Goal: Transaction & Acquisition: Purchase product/service

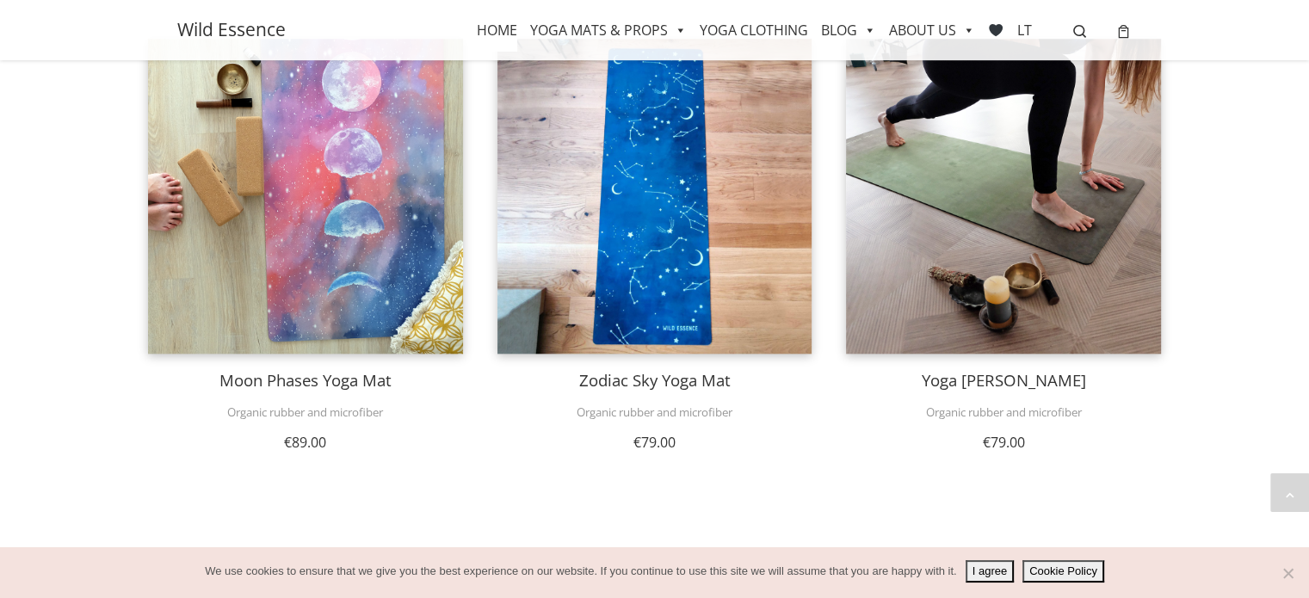
scroll to position [1666, 0]
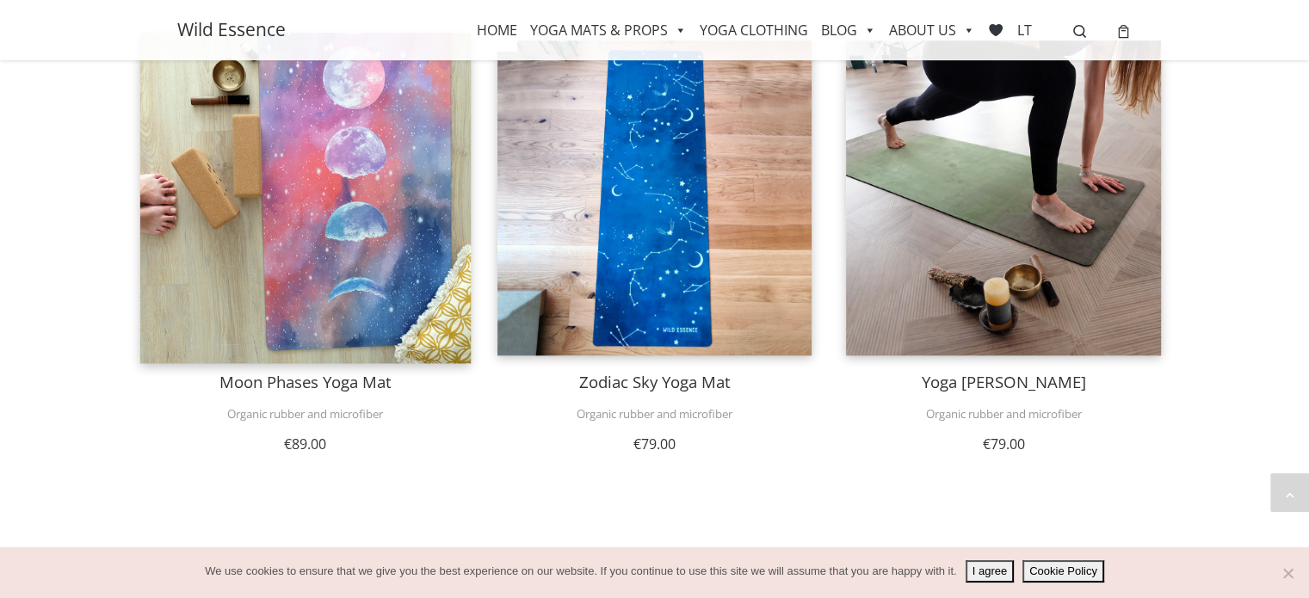
click at [244, 166] on img at bounding box center [305, 198] width 330 height 330
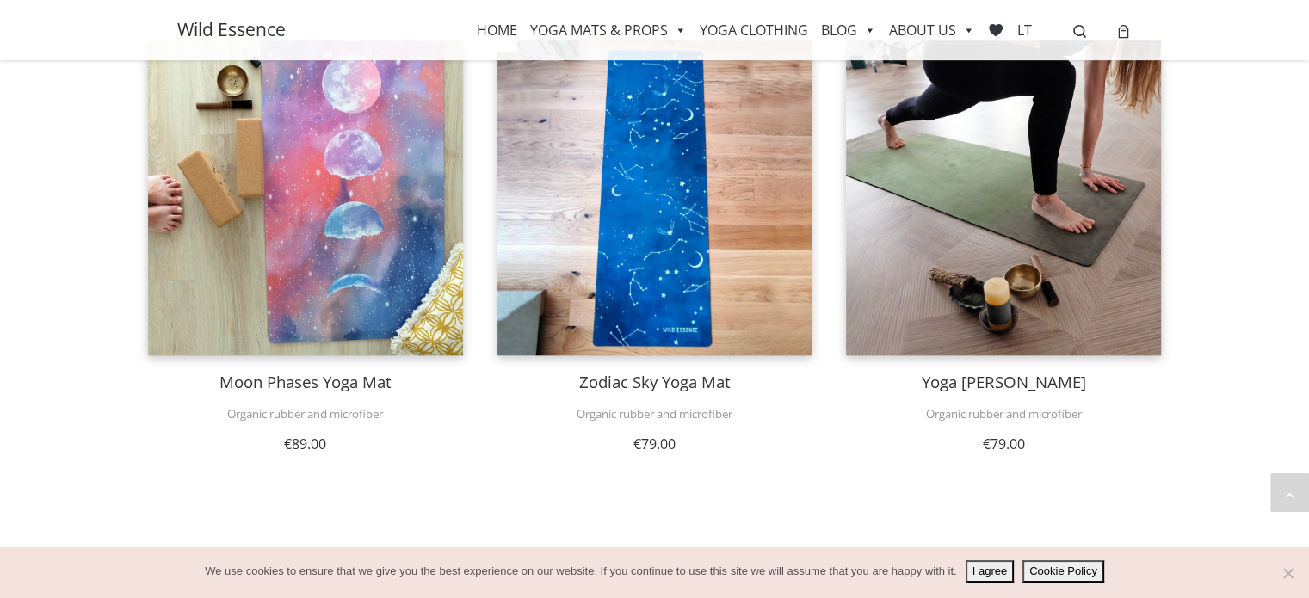
drag, startPoint x: 981, startPoint y: 571, endPoint x: 971, endPoint y: 574, distance: 10.9
click at [981, 571] on button "I agree" at bounding box center [990, 571] width 48 height 22
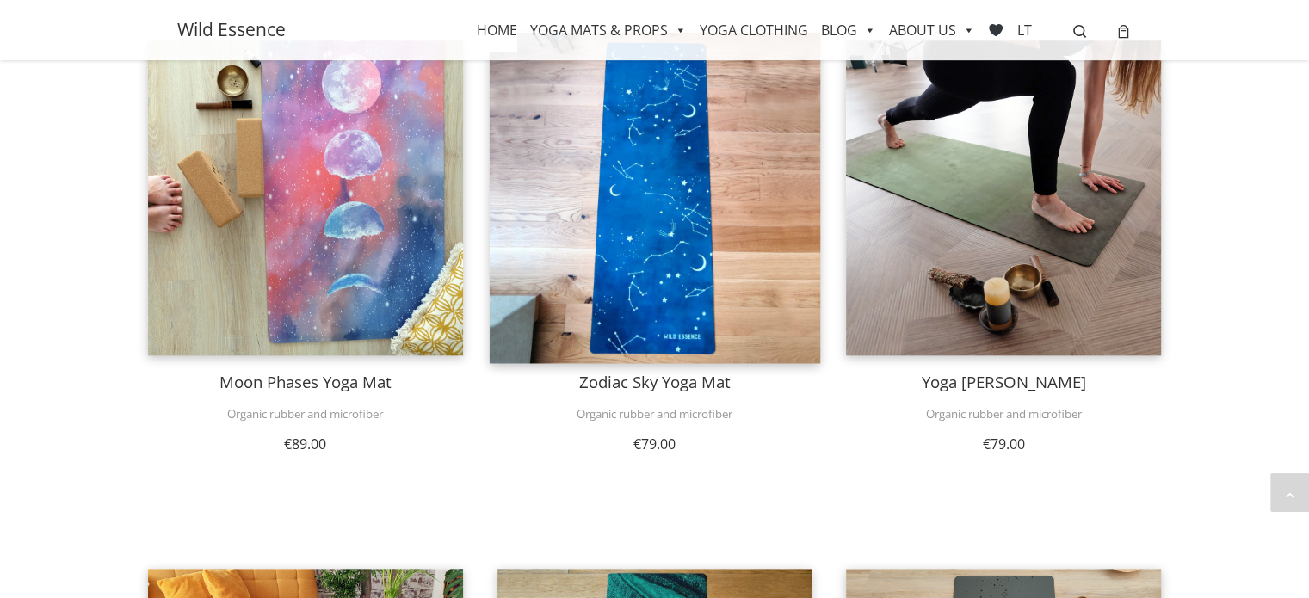
click at [605, 275] on img at bounding box center [655, 198] width 330 height 330
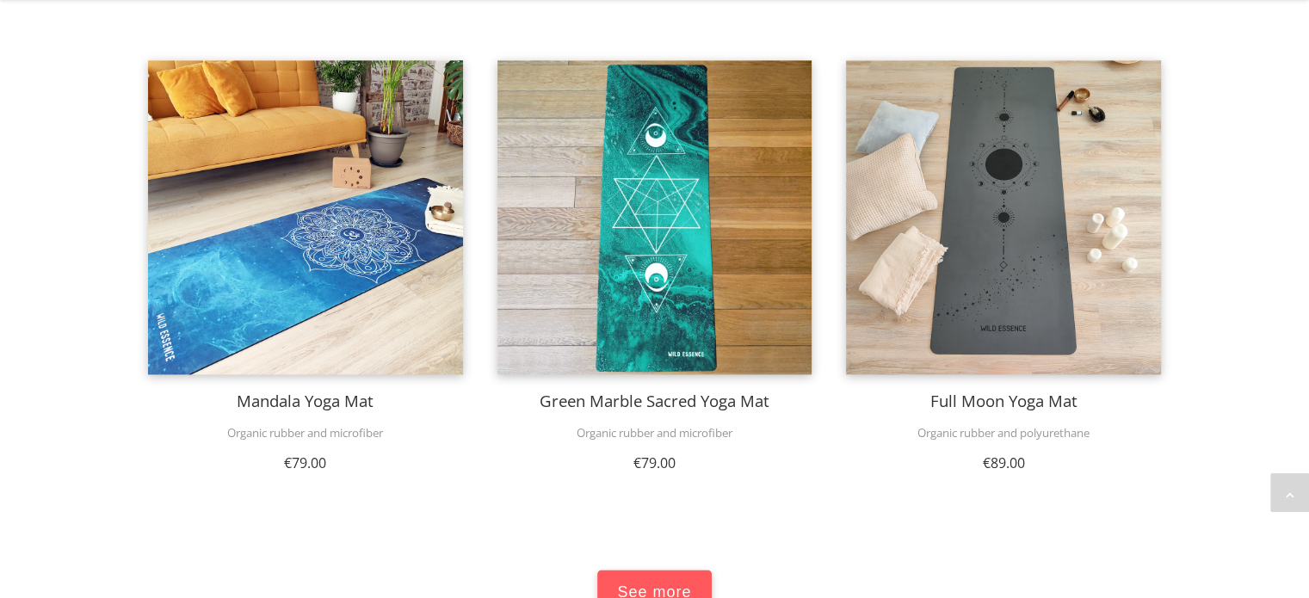
scroll to position [2189, 0]
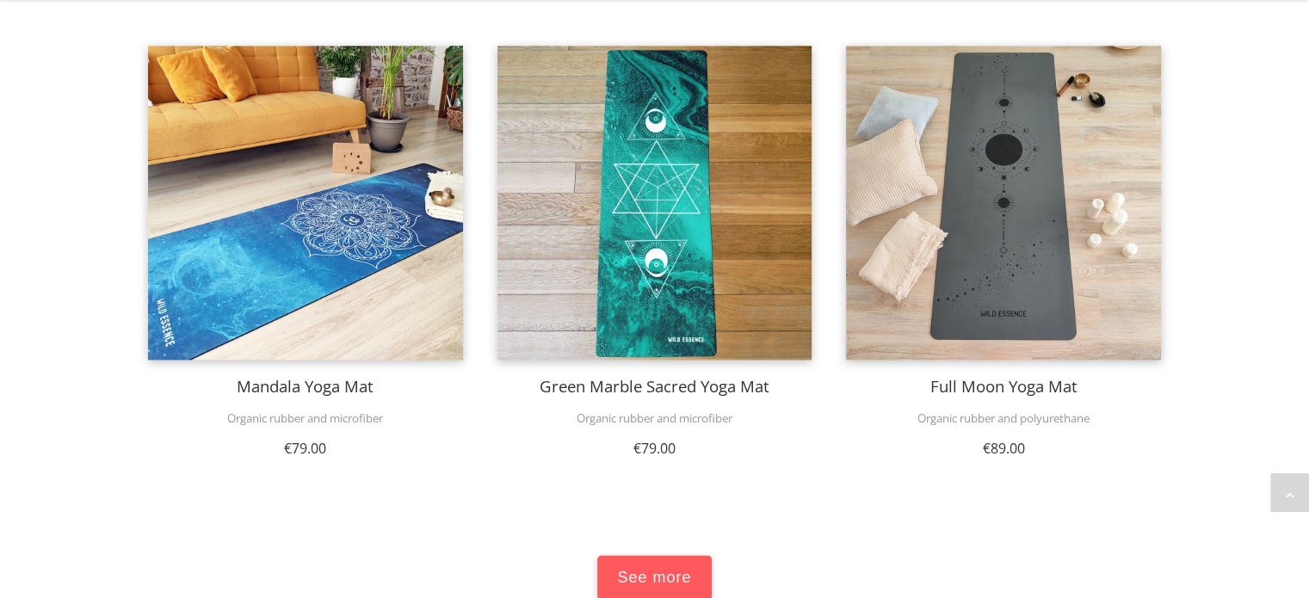
click at [639, 568] on span "See more" at bounding box center [654, 578] width 74 height 20
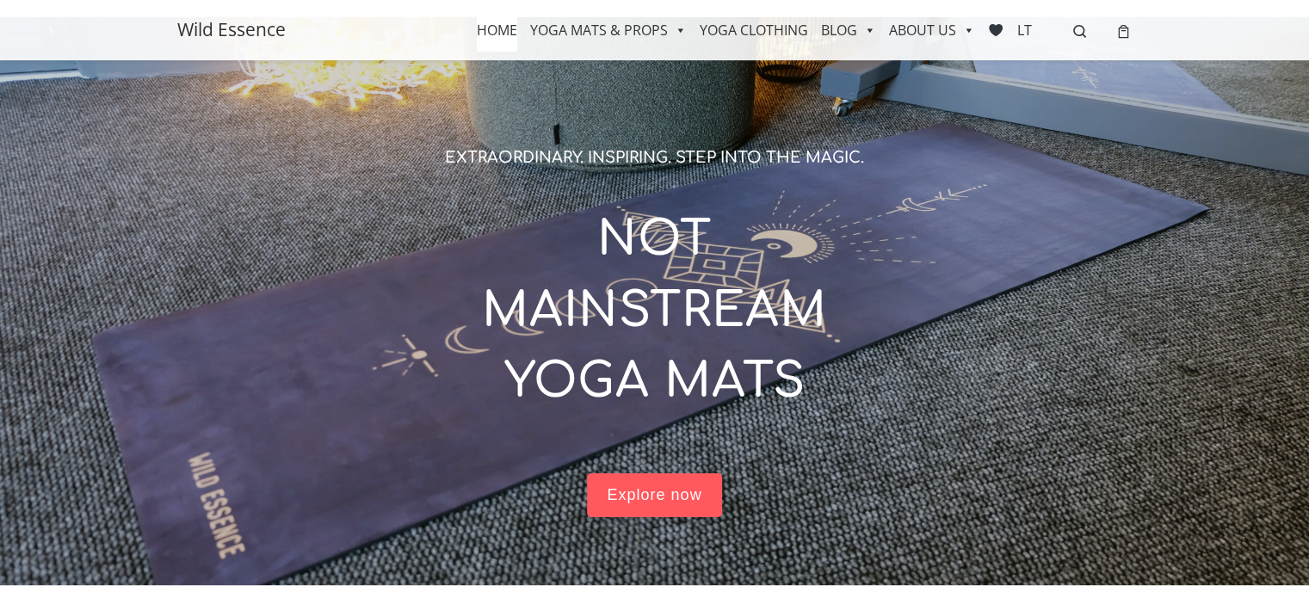
scroll to position [0, 0]
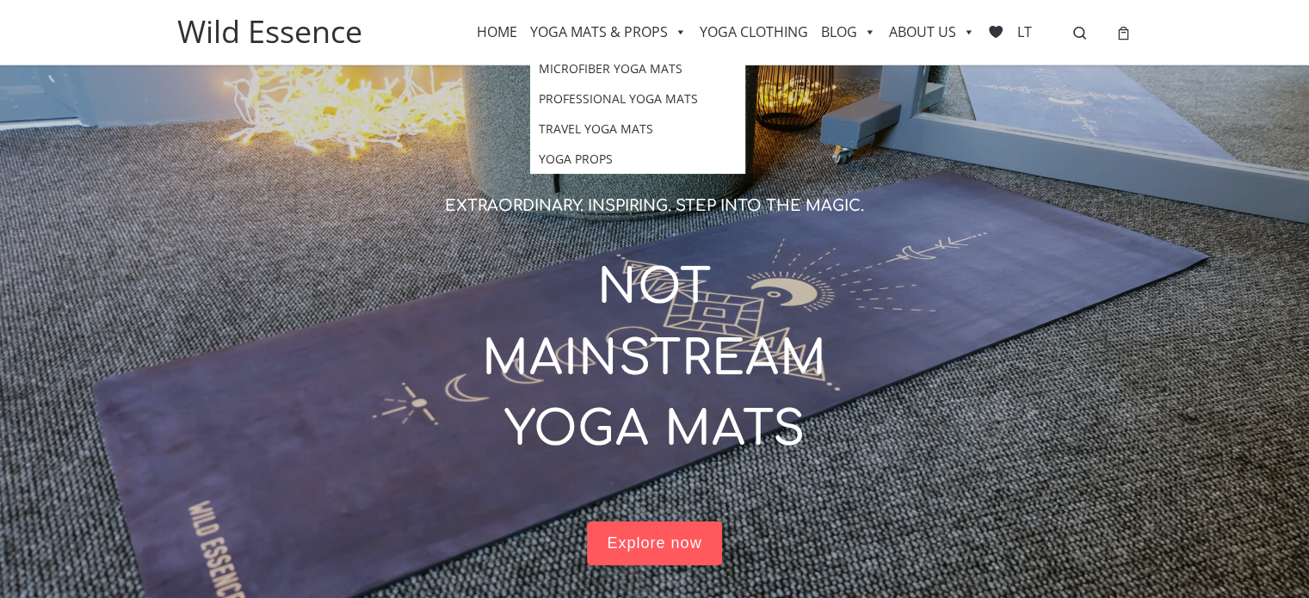
click at [628, 34] on link "YOGA MATS & PROPS" at bounding box center [608, 31] width 157 height 43
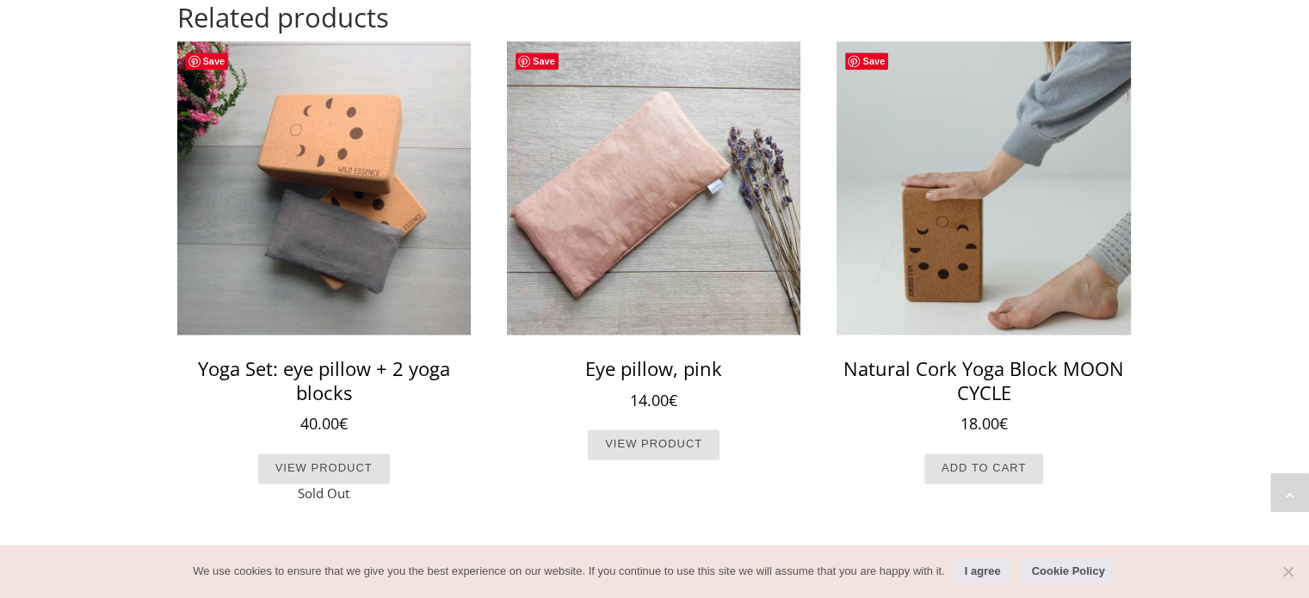
scroll to position [2181, 0]
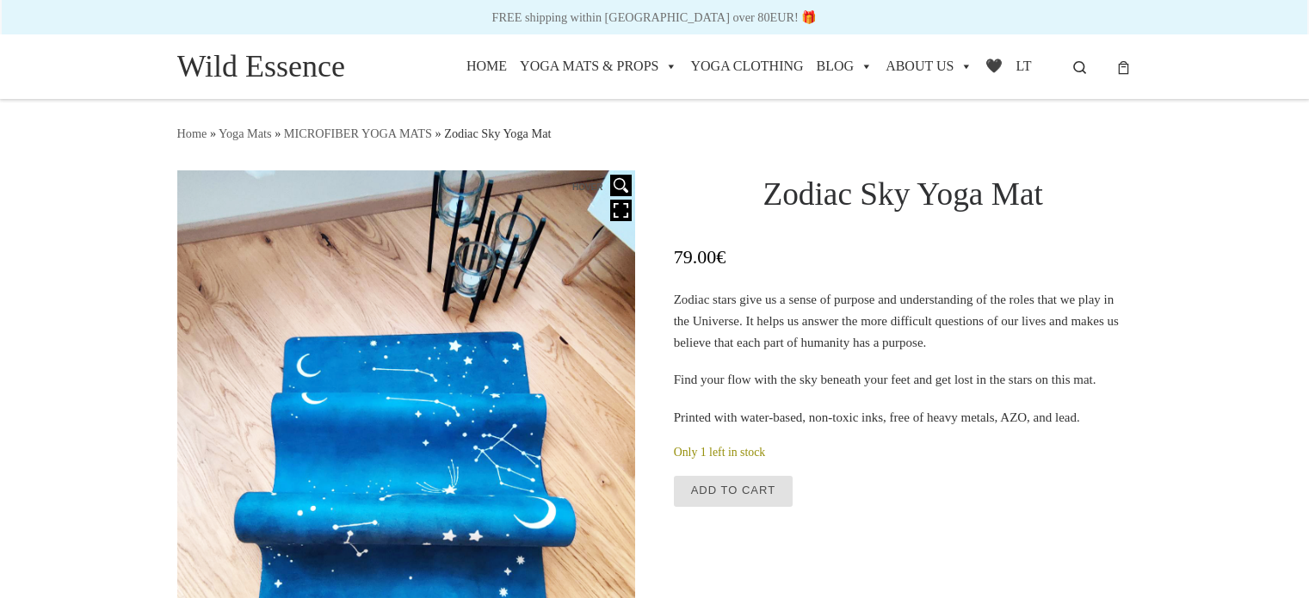
scroll to position [315, 0]
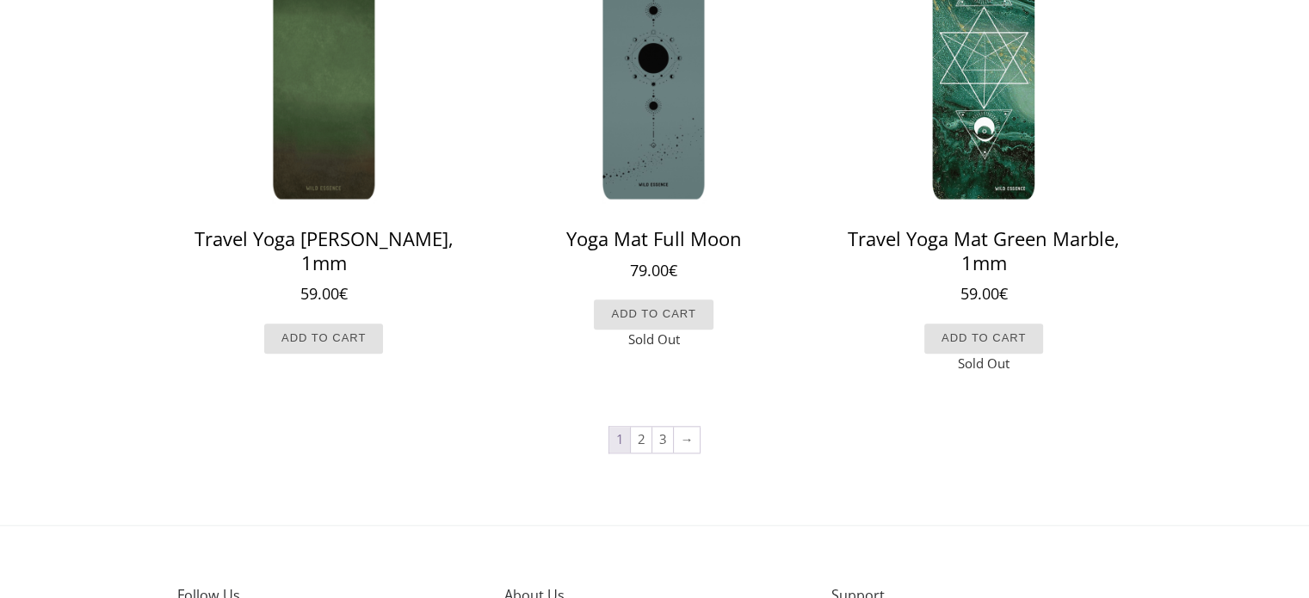
scroll to position [2017, 0]
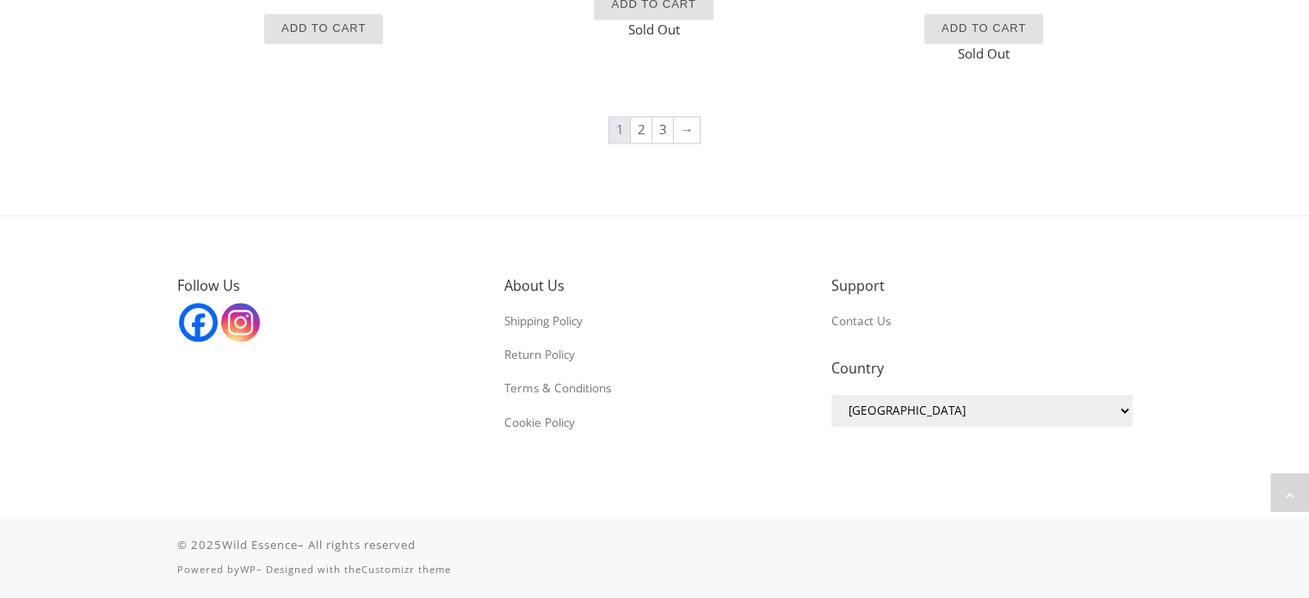
click at [256, 314] on icon at bounding box center [240, 322] width 39 height 39
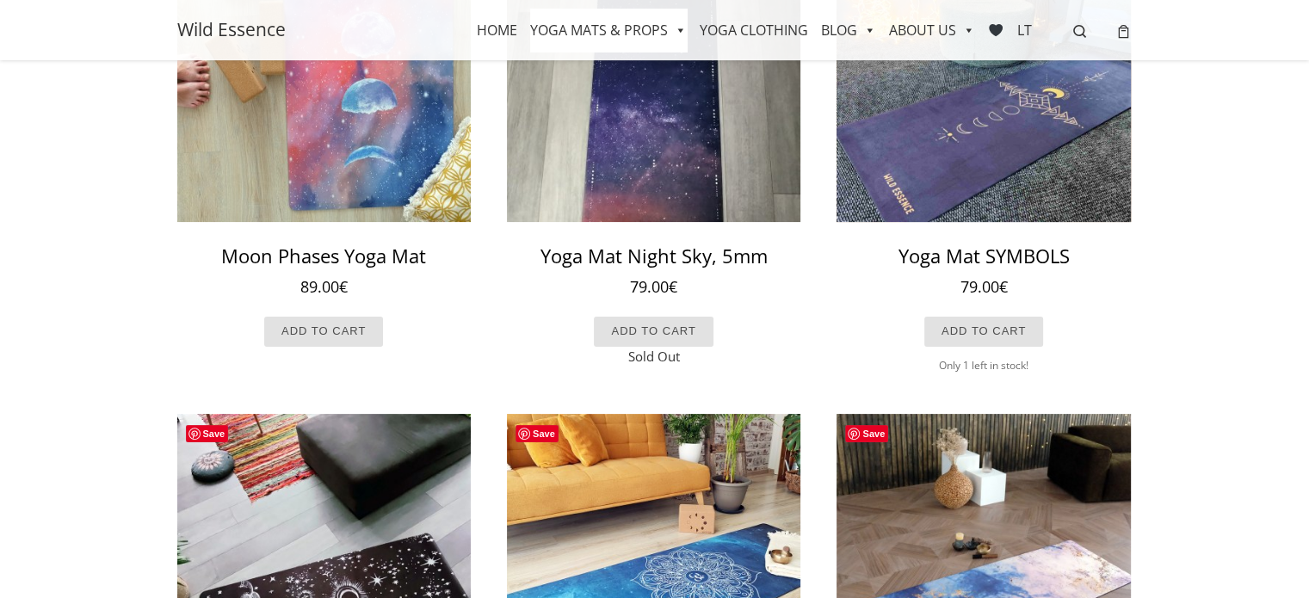
scroll to position [0, 0]
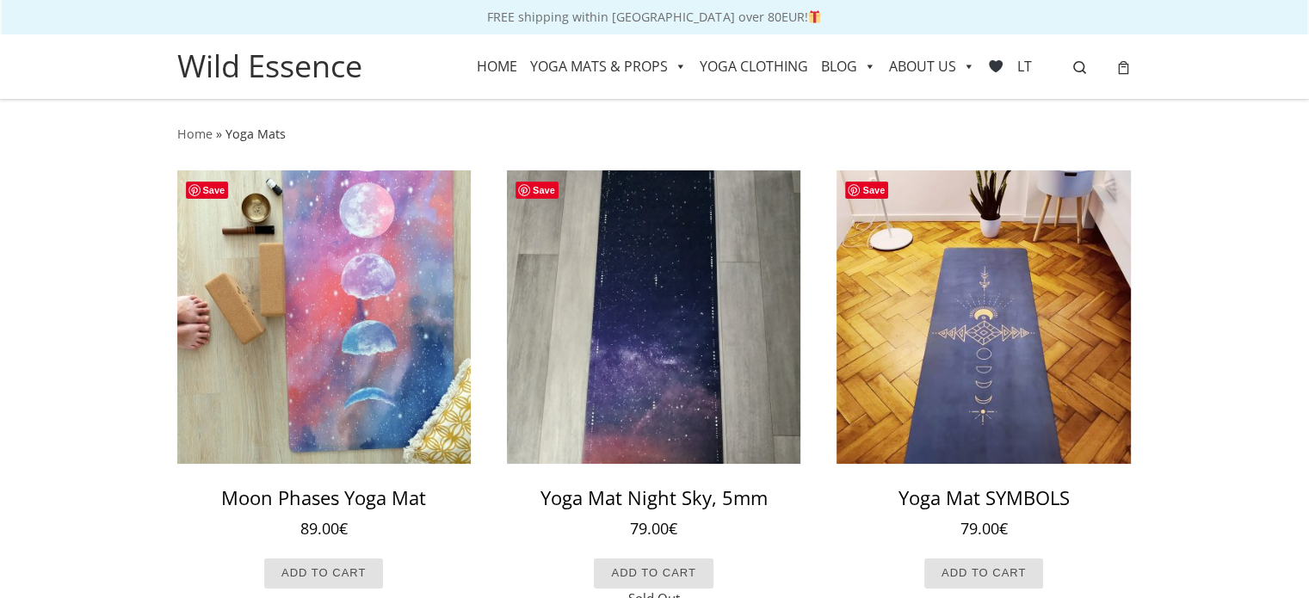
click at [789, 66] on link "YOGA CLOTHING" at bounding box center [754, 66] width 108 height 43
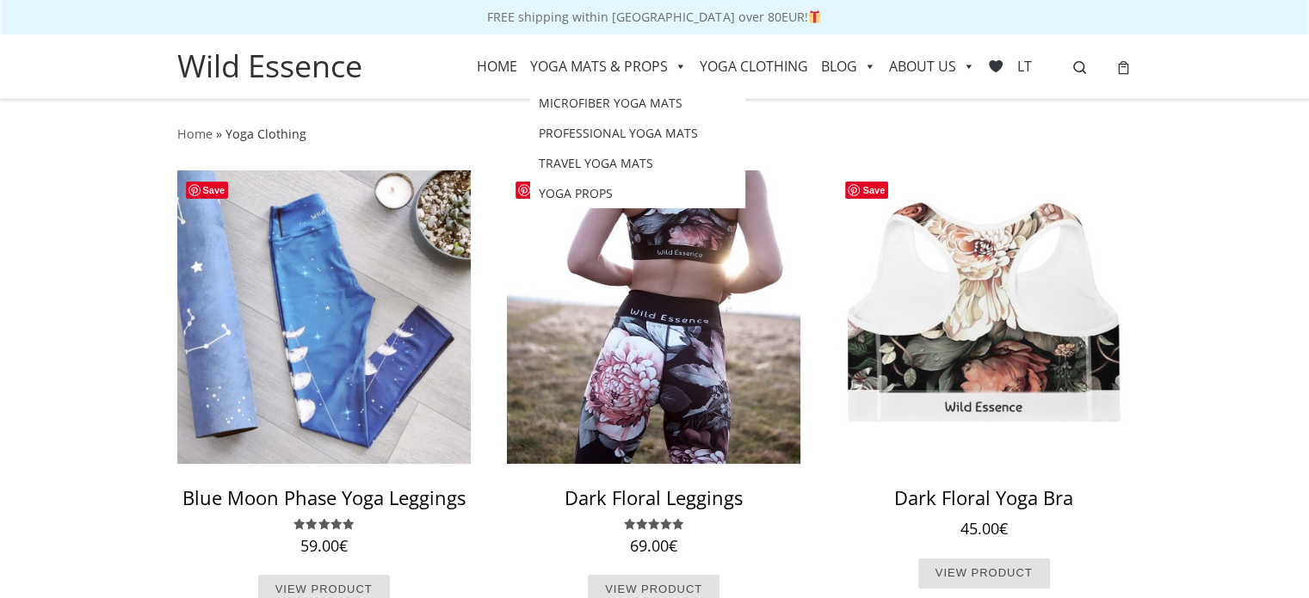
click at [631, 65] on link "YOGA MATS & PROPS" at bounding box center [608, 66] width 157 height 43
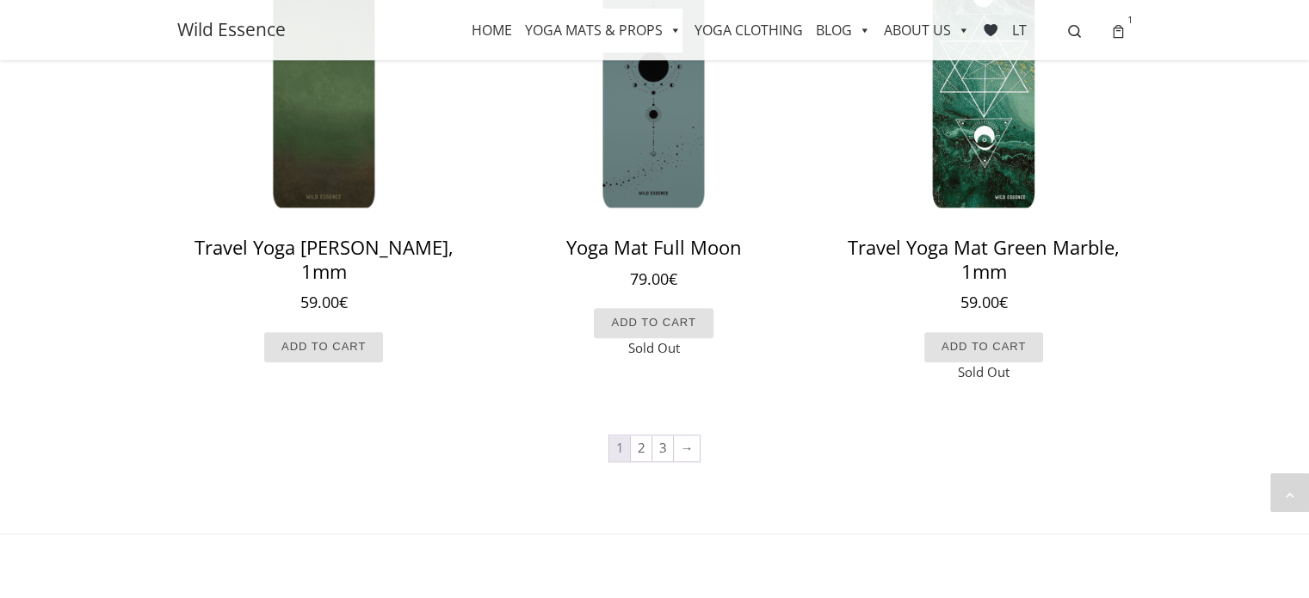
scroll to position [1630, 0]
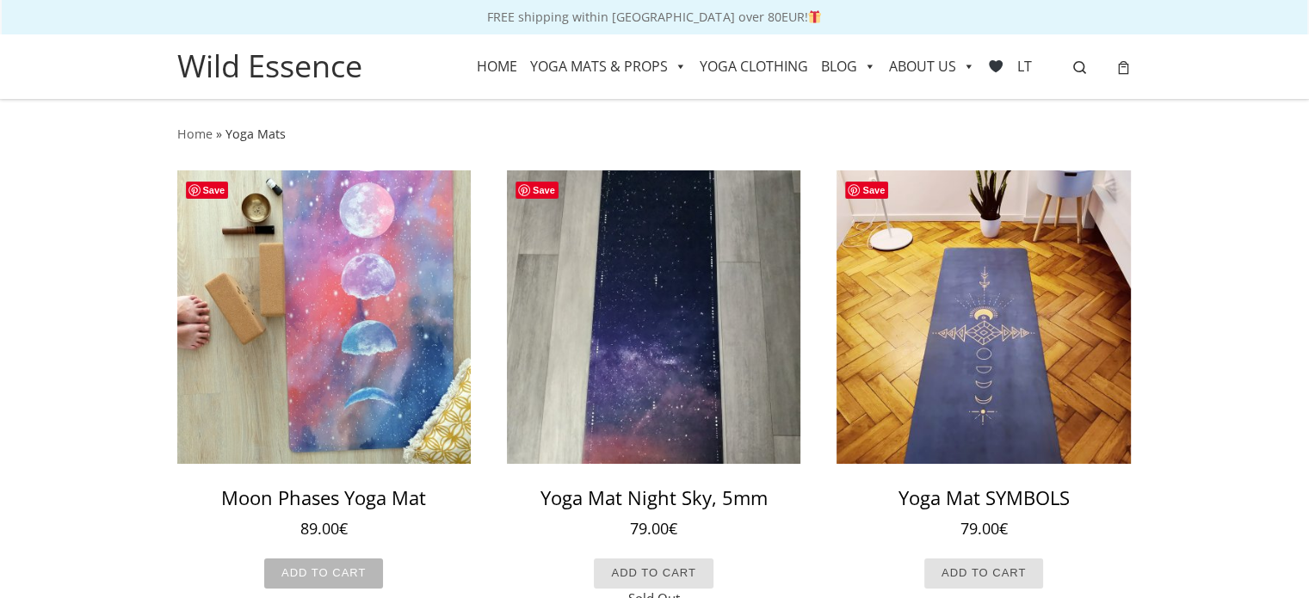
click at [318, 580] on link "ADD TO CART" at bounding box center [323, 574] width 119 height 30
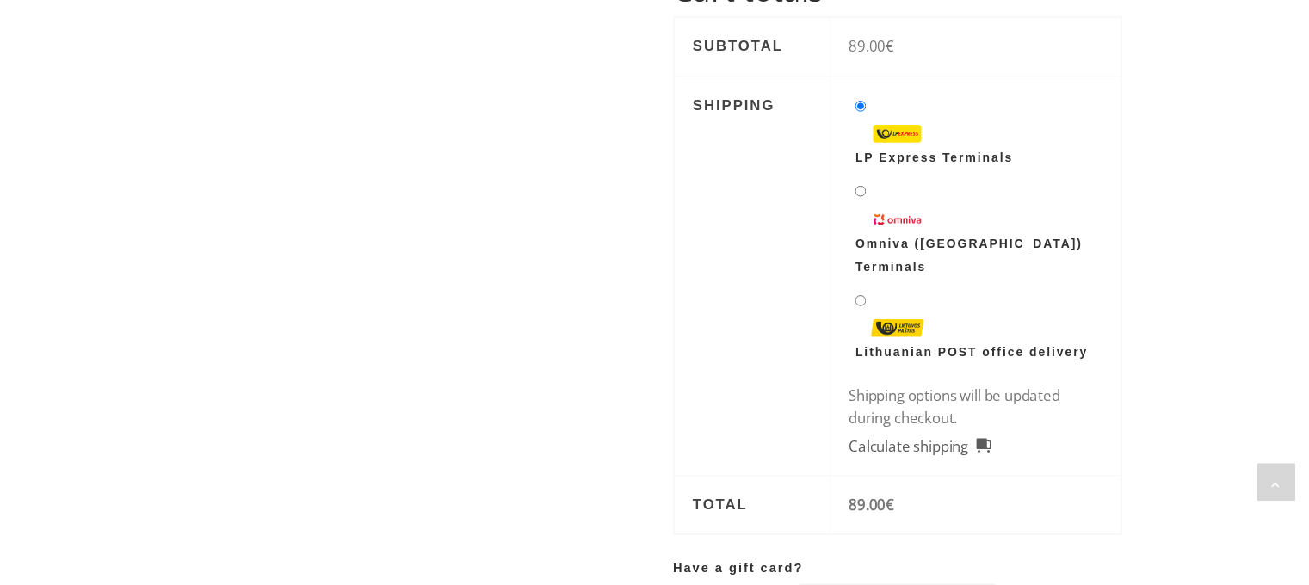
scroll to position [626, 0]
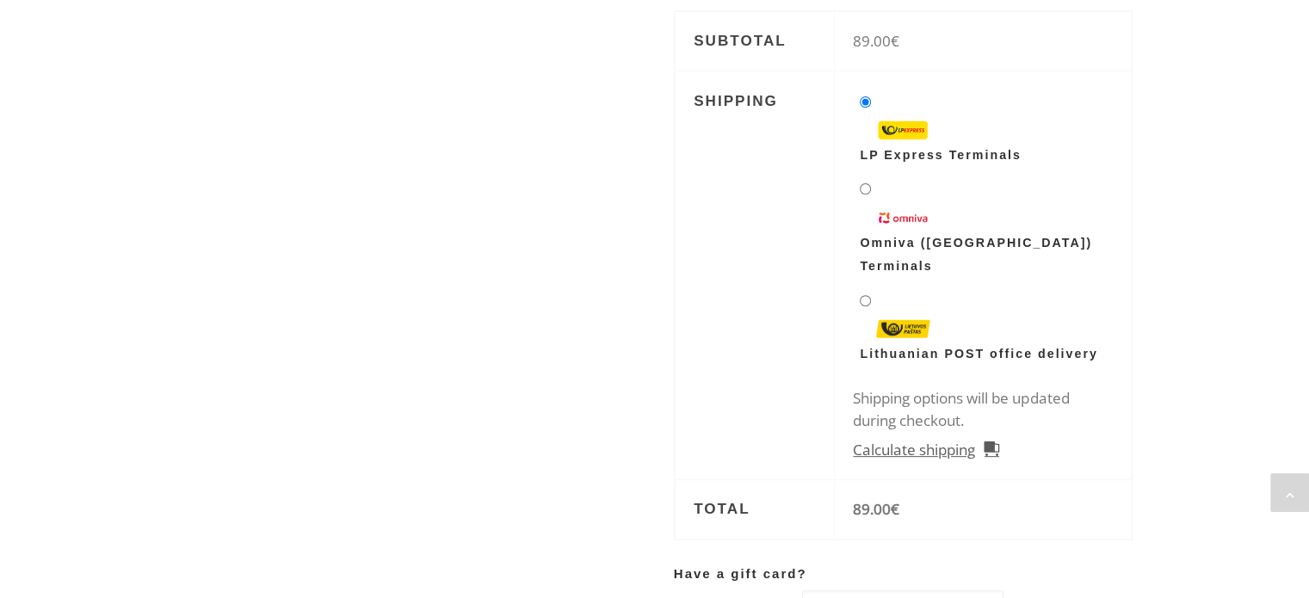
click at [866, 177] on li "Omniva ([GEOGRAPHIC_DATA]) Terminals" at bounding box center [982, 229] width 259 height 104
click at [857, 202] on li "Omniva (Lithuania) Terminals" at bounding box center [982, 229] width 259 height 104
click at [862, 193] on li "Omniva (Lithuania) Terminals" at bounding box center [982, 229] width 259 height 104
click at [936, 439] on link "Calculate shipping" at bounding box center [926, 450] width 146 height 22
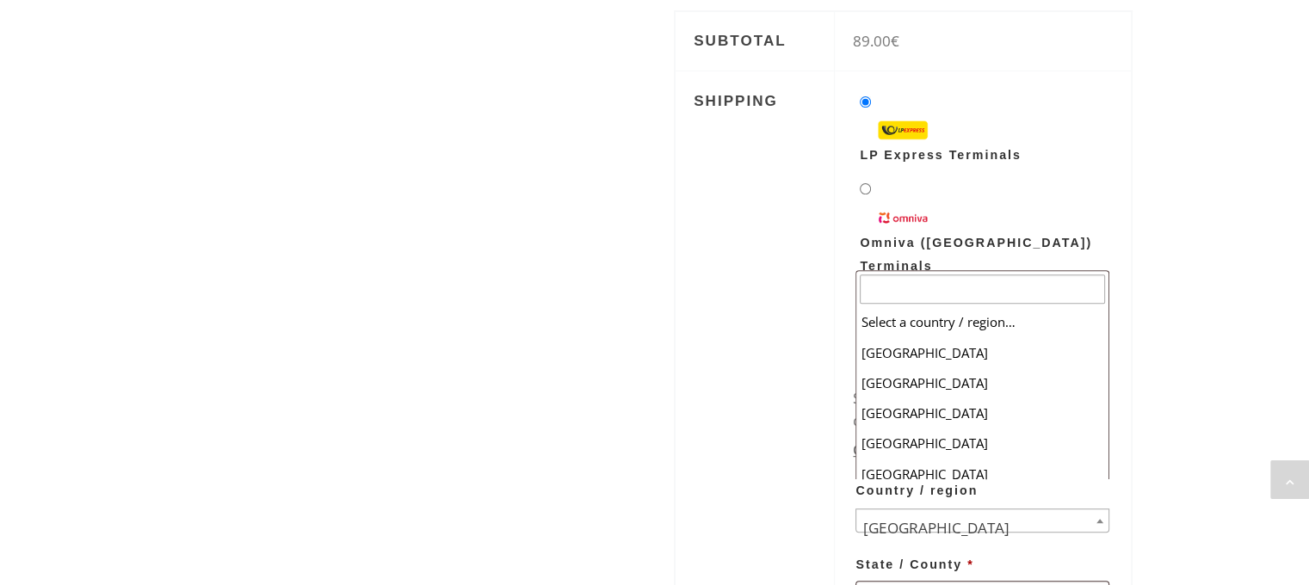
click at [944, 509] on span "[GEOGRAPHIC_DATA]" at bounding box center [982, 528] width 252 height 39
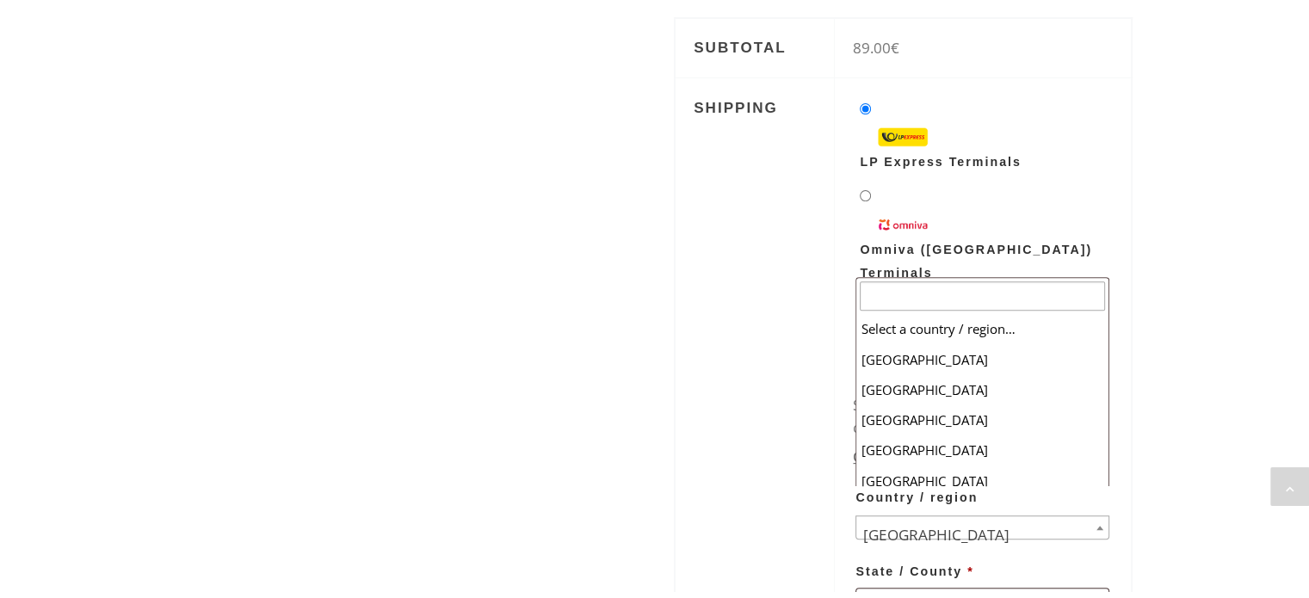
scroll to position [728, 0]
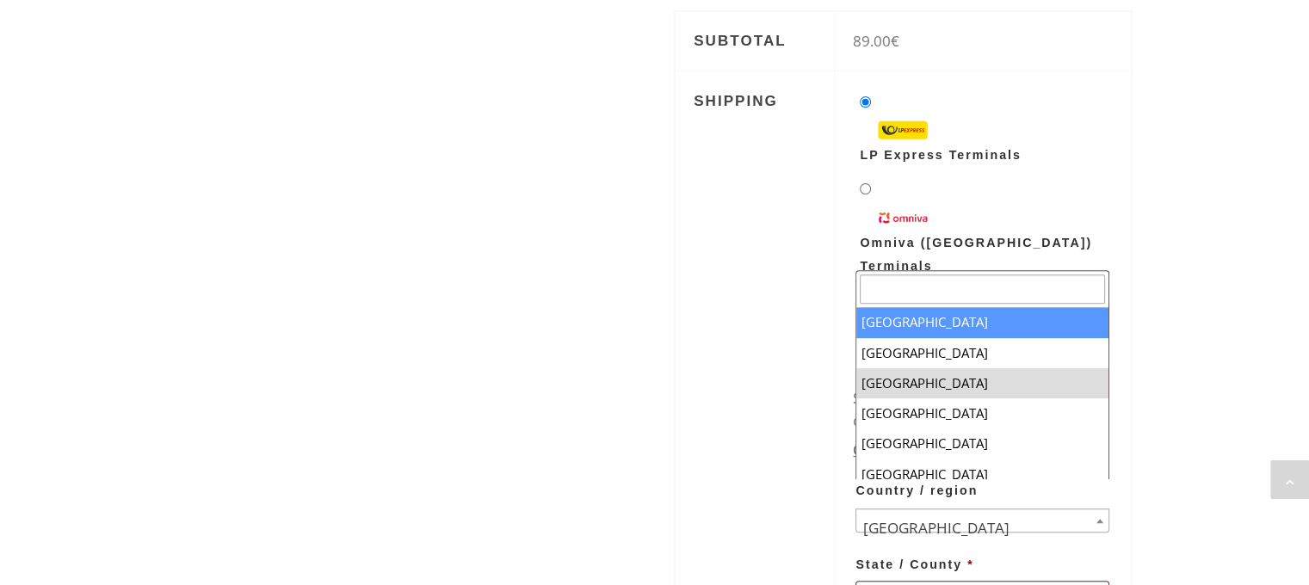
select select "LV"
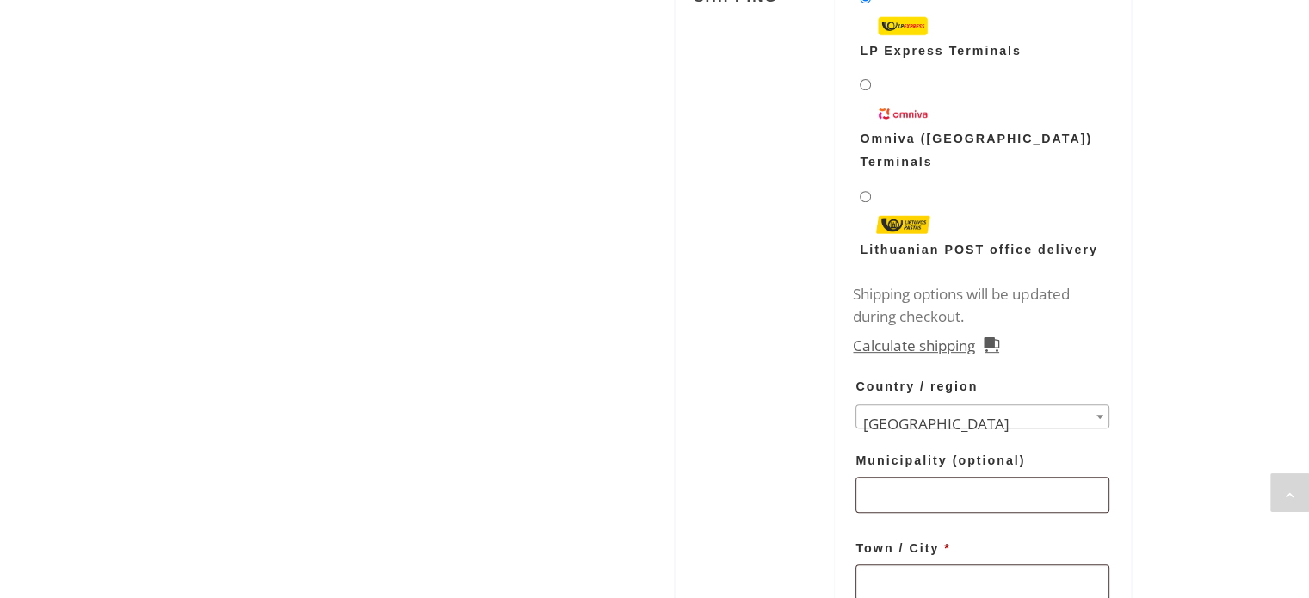
scroll to position [731, 0]
click at [1029, 476] on input "Municipality (optional)" at bounding box center [982, 494] width 254 height 36
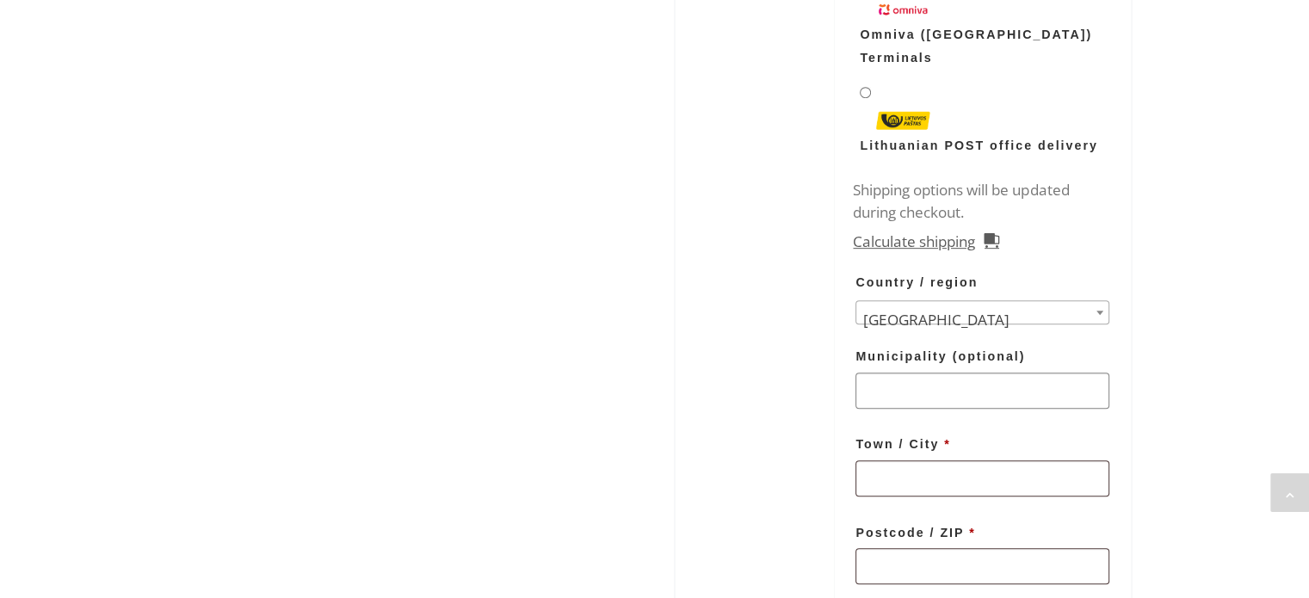
scroll to position [836, 0]
click at [956, 459] on input "Town / City *" at bounding box center [982, 477] width 254 height 36
type input "[GEOGRAPHIC_DATA]"
click at [1018, 519] on label "Postcode / ZIP *" at bounding box center [982, 531] width 254 height 25
click at [1018, 547] on input "Postcode / ZIP *" at bounding box center [982, 565] width 254 height 36
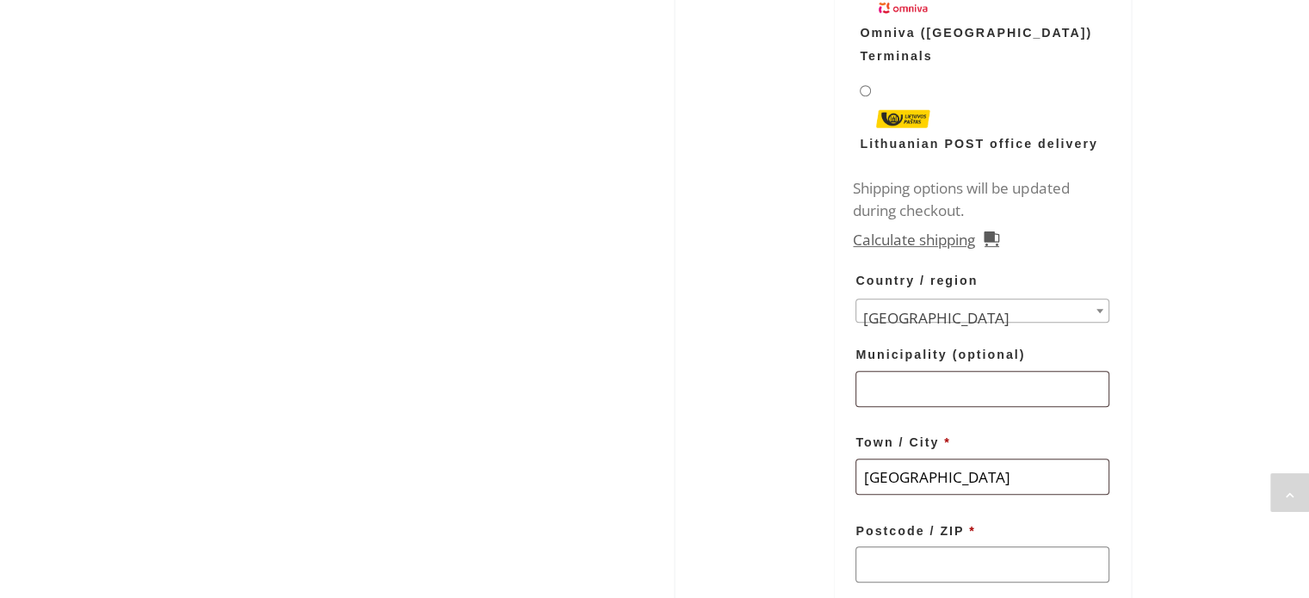
click at [1022, 547] on input "Postcode / ZIP *" at bounding box center [982, 565] width 254 height 36
type input "ą"
type input "11221"
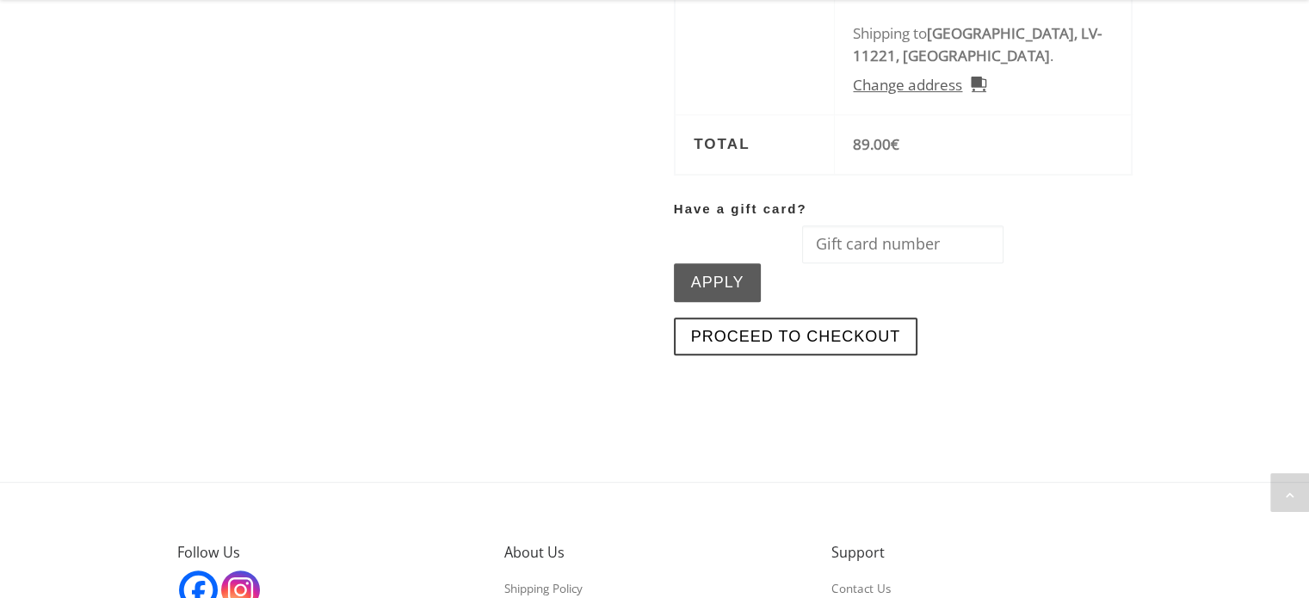
scroll to position [736, 0]
click at [796, 316] on link "PROCEED TO CHECKOUT" at bounding box center [796, 335] width 244 height 39
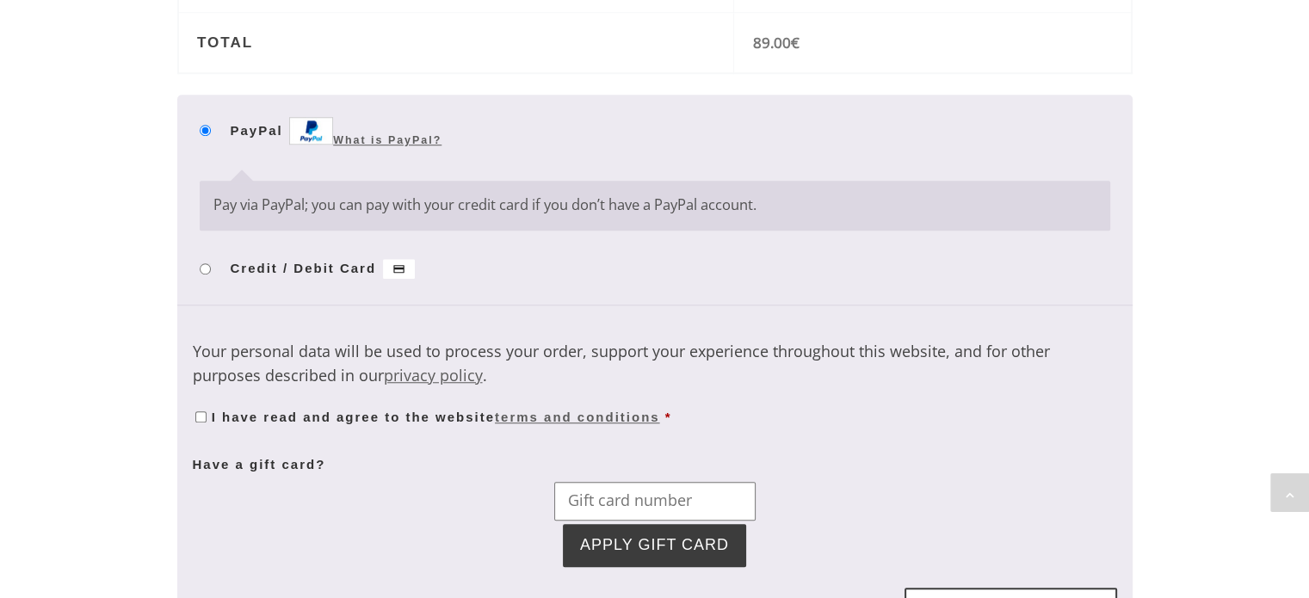
scroll to position [1360, 0]
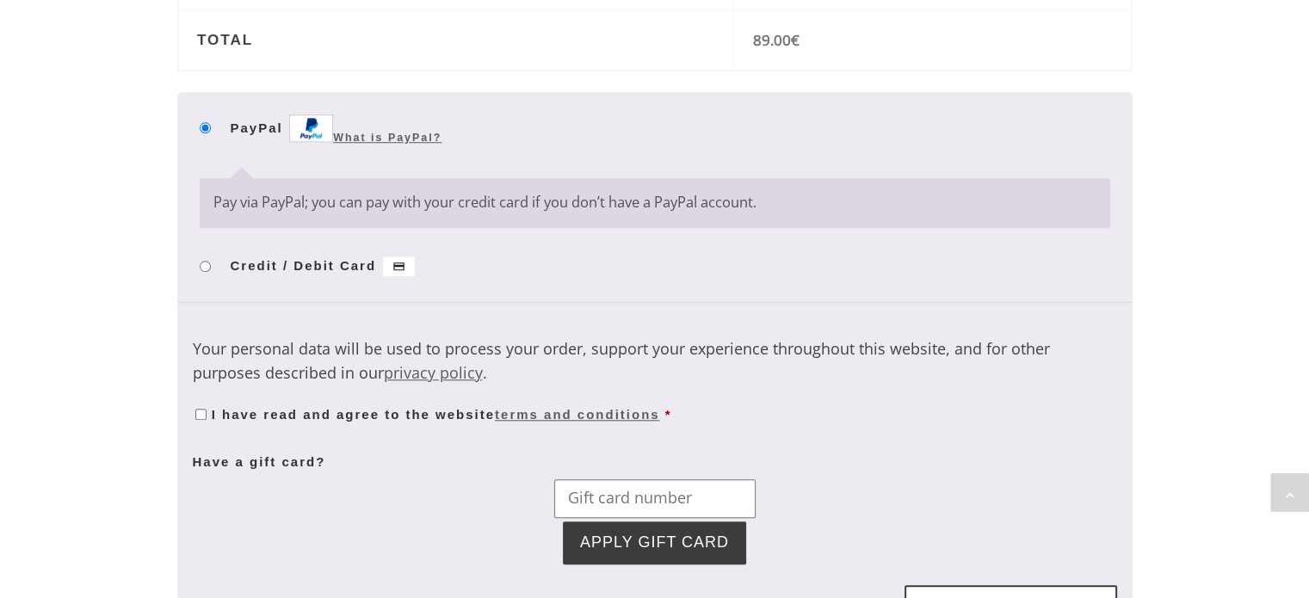
click at [201, 268] on input "Credit / Debit Card" at bounding box center [205, 266] width 11 height 11
radio input "true"
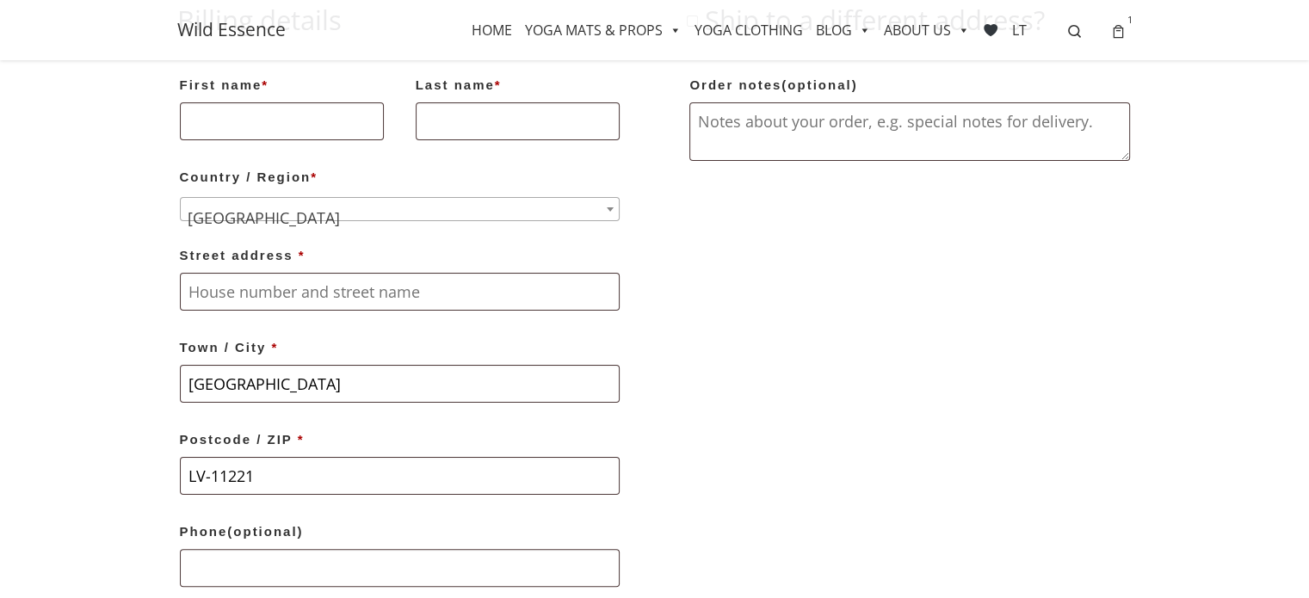
scroll to position [0, 0]
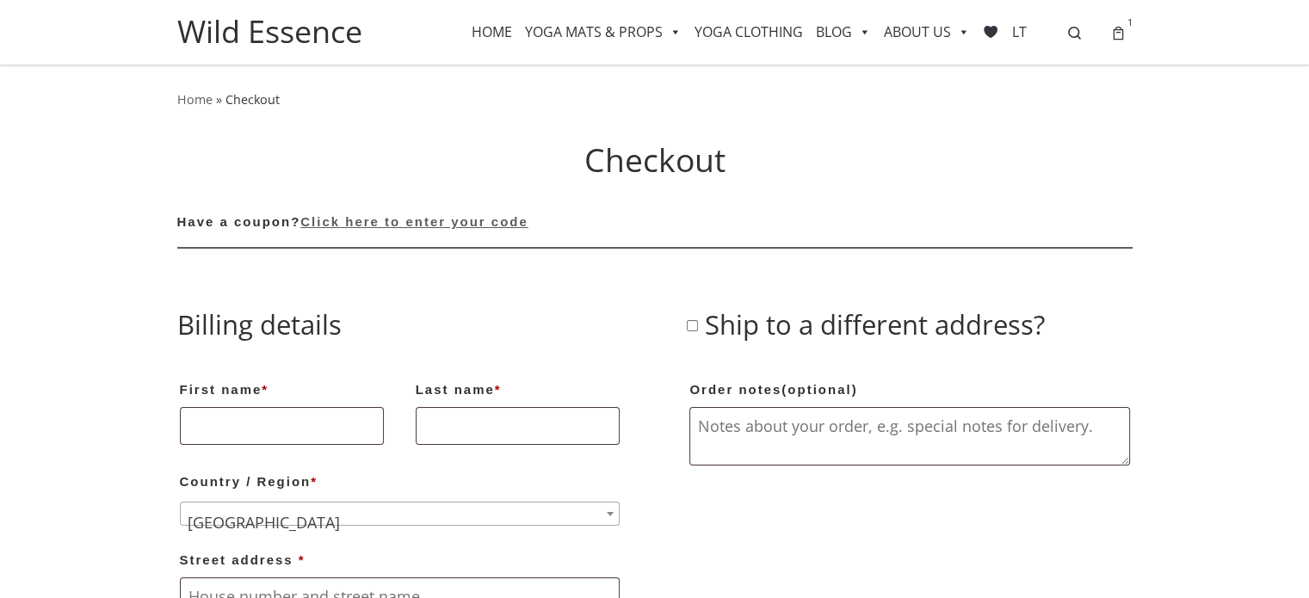
click at [255, 32] on span "Wild Essence" at bounding box center [269, 32] width 185 height 46
